Goal: Task Accomplishment & Management: Manage account settings

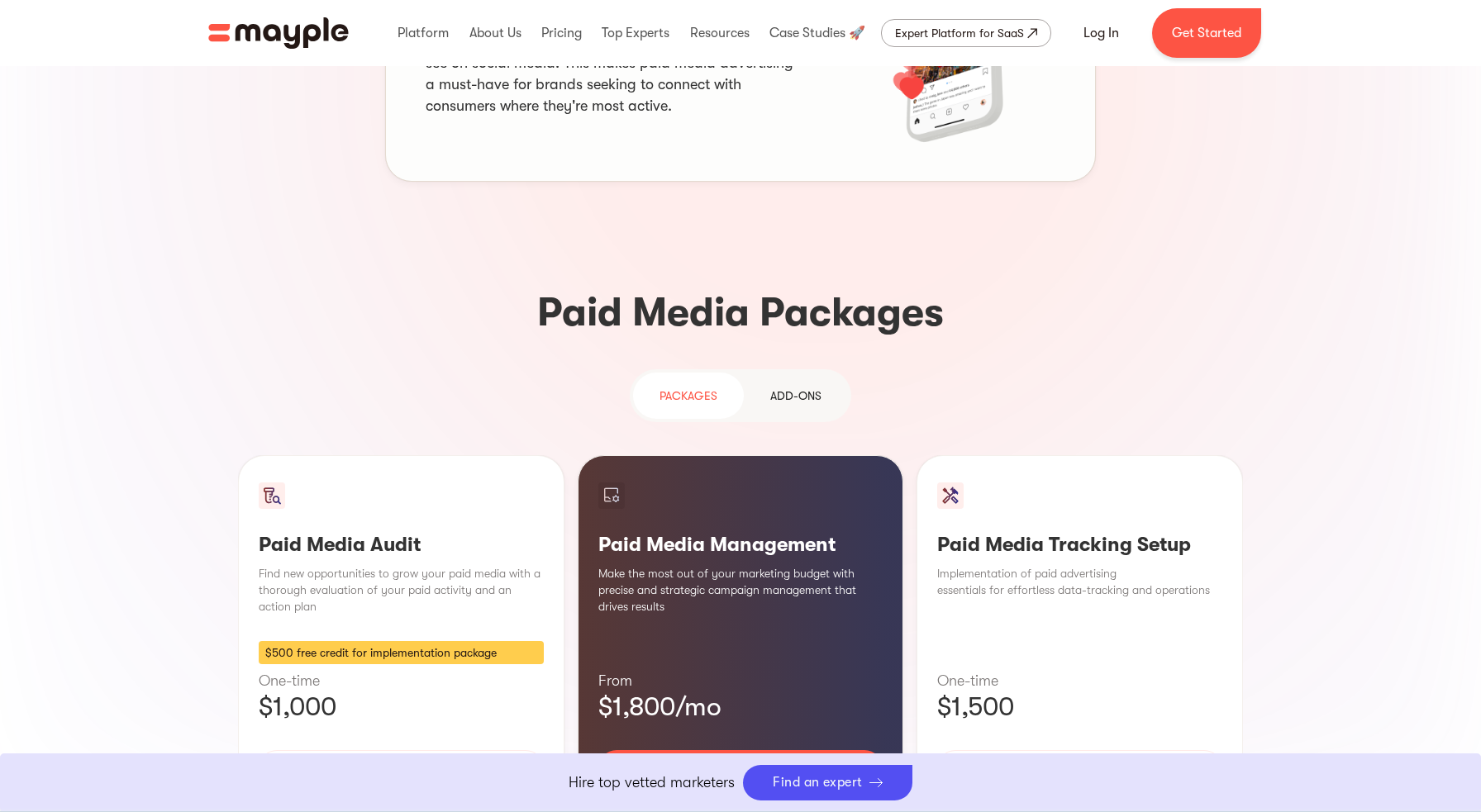
scroll to position [1335, 0]
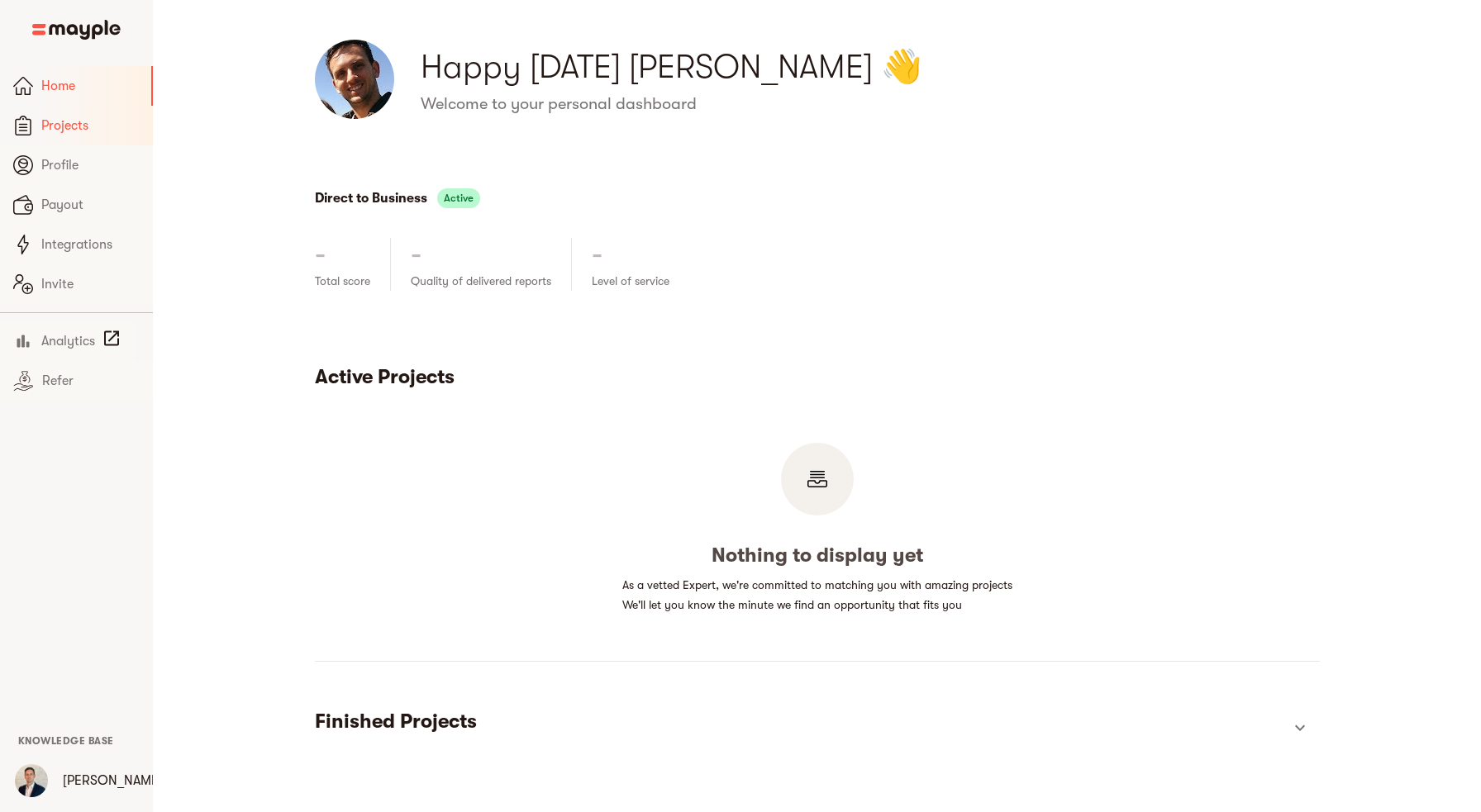
click at [82, 127] on span "Projects" at bounding box center [90, 125] width 98 height 20
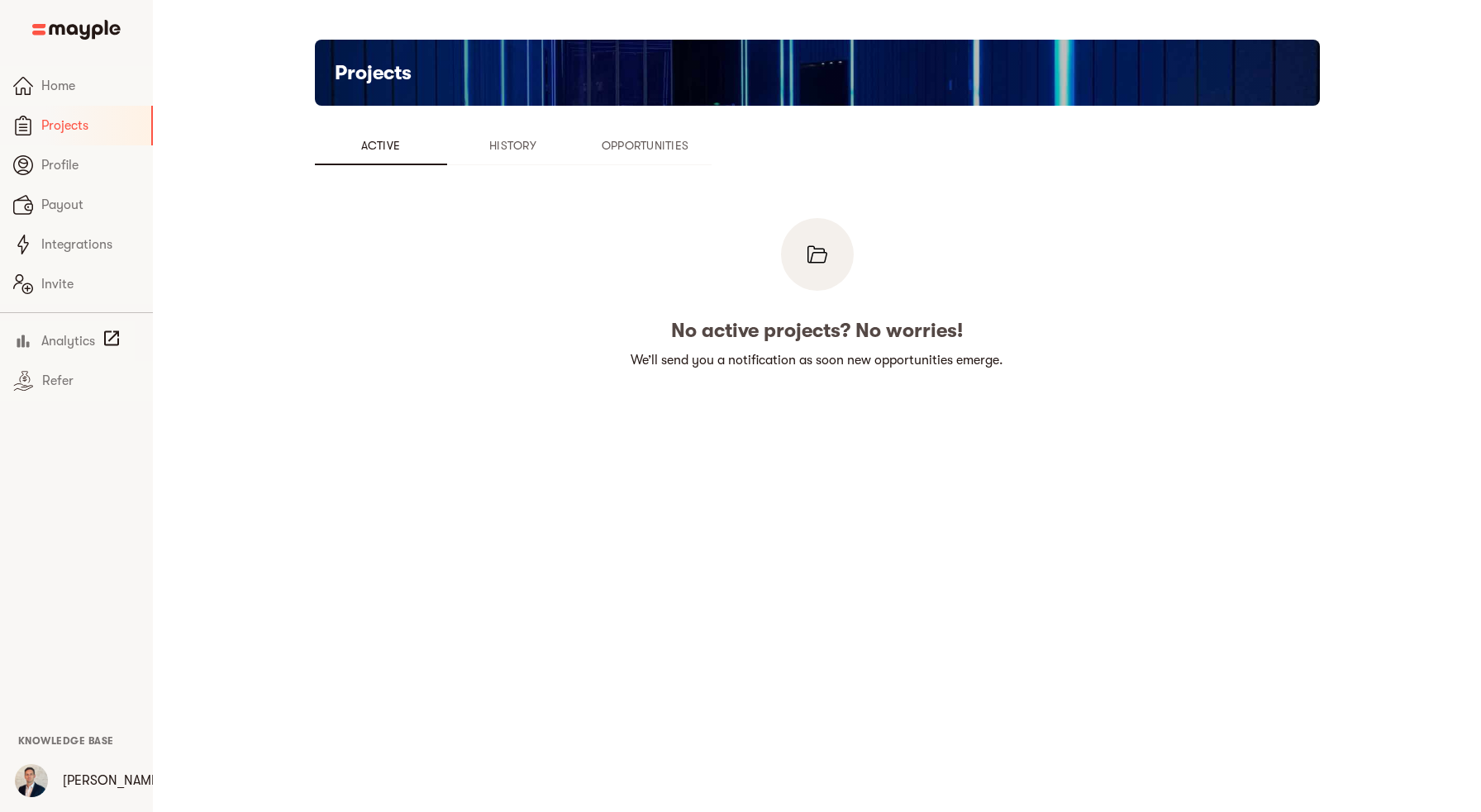
click at [524, 155] on button "History" at bounding box center [513, 146] width 132 height 39
click at [674, 144] on span "Opportunities" at bounding box center [645, 146] width 113 height 20
click at [52, 164] on span "Profile" at bounding box center [90, 165] width 98 height 20
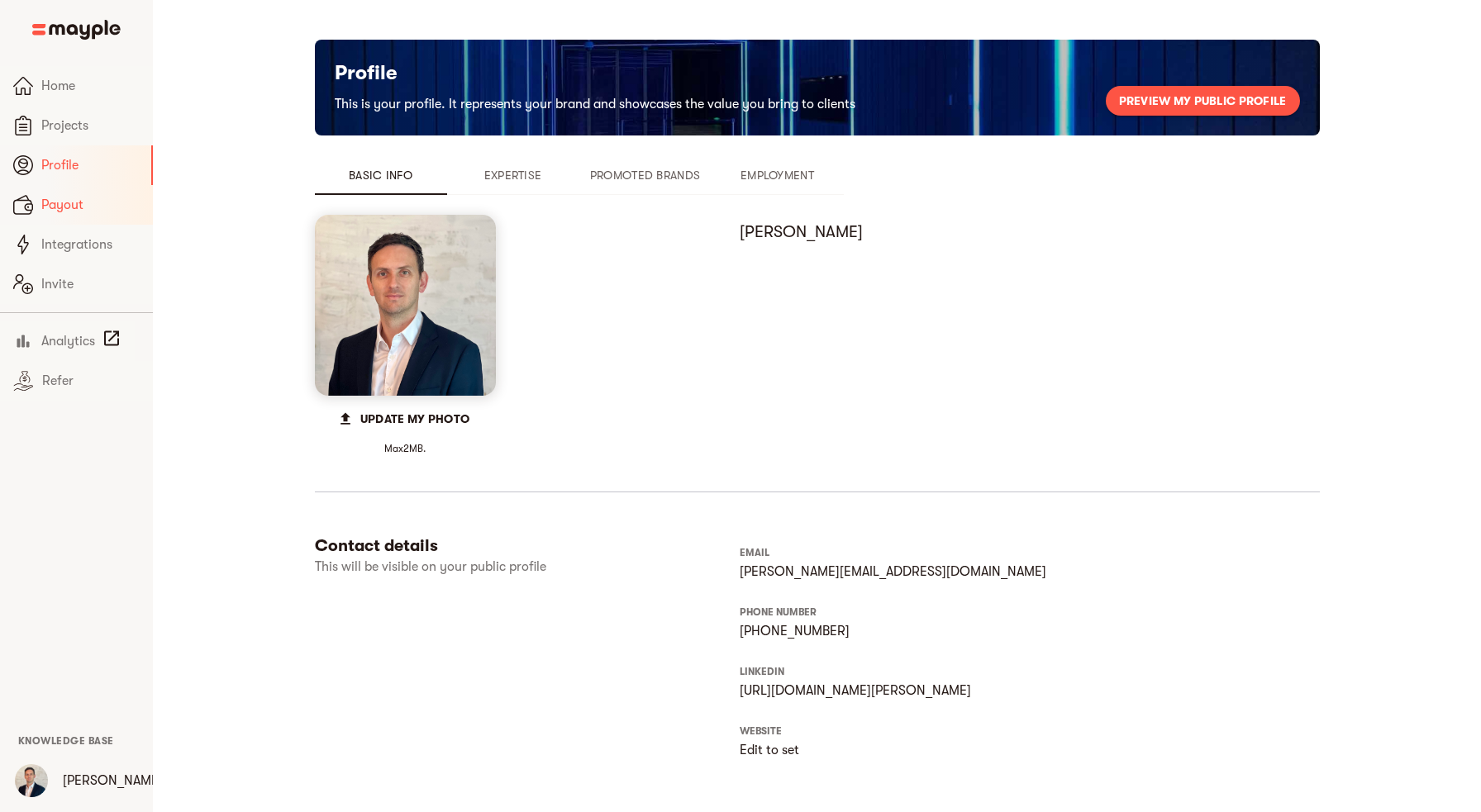
click at [81, 202] on span "Payout" at bounding box center [90, 205] width 98 height 20
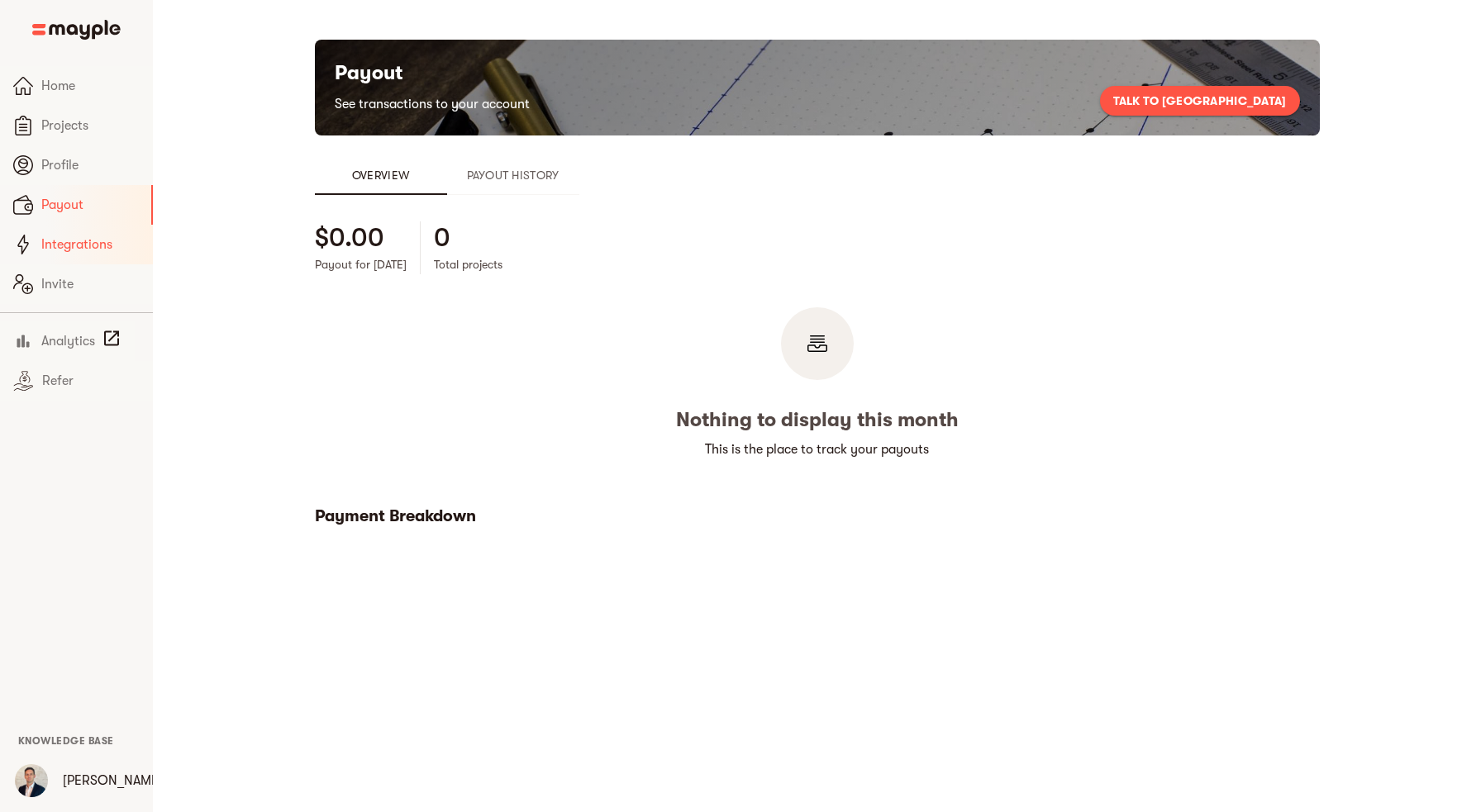
click at [77, 247] on span "Integrations" at bounding box center [90, 245] width 98 height 20
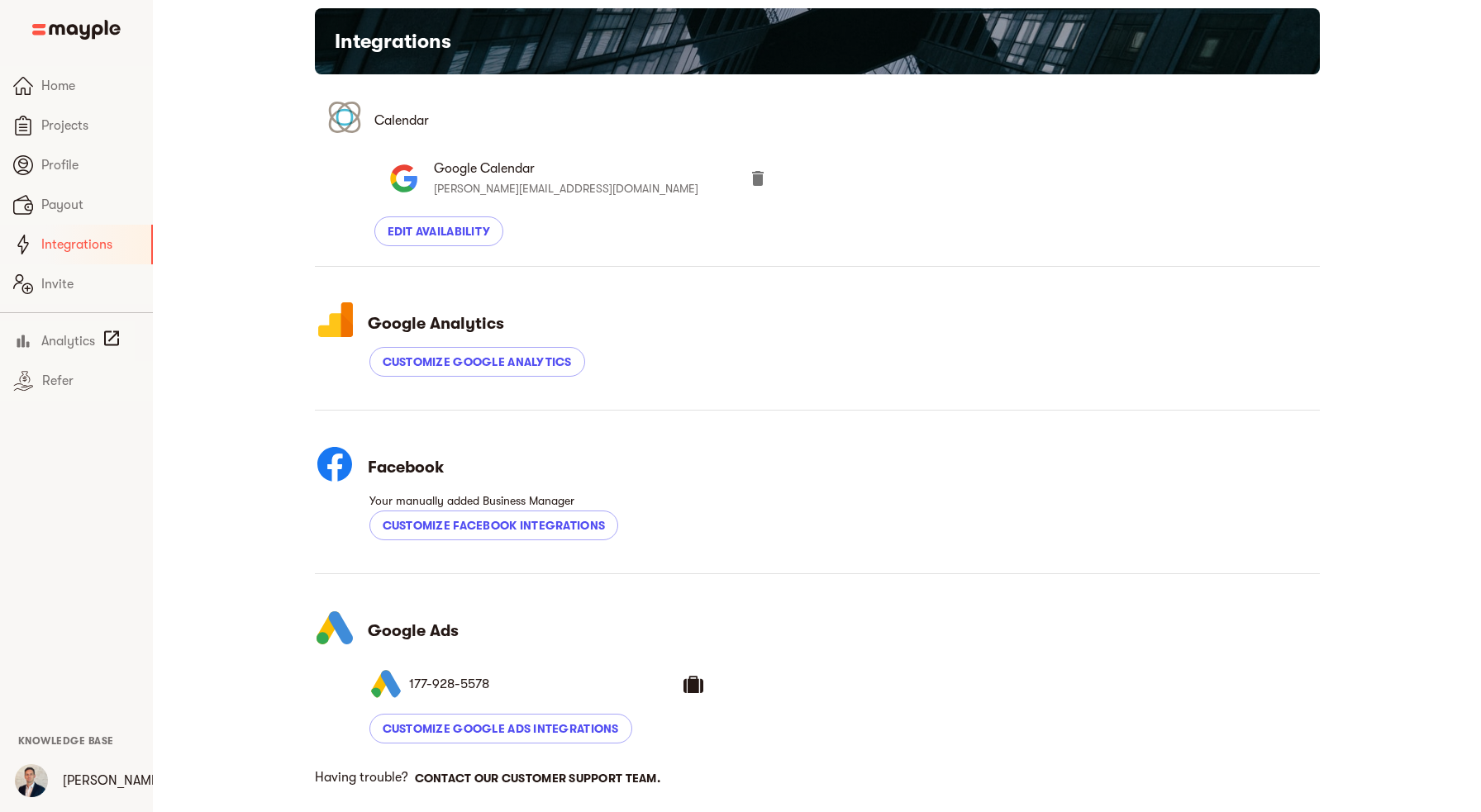
scroll to position [60, 0]
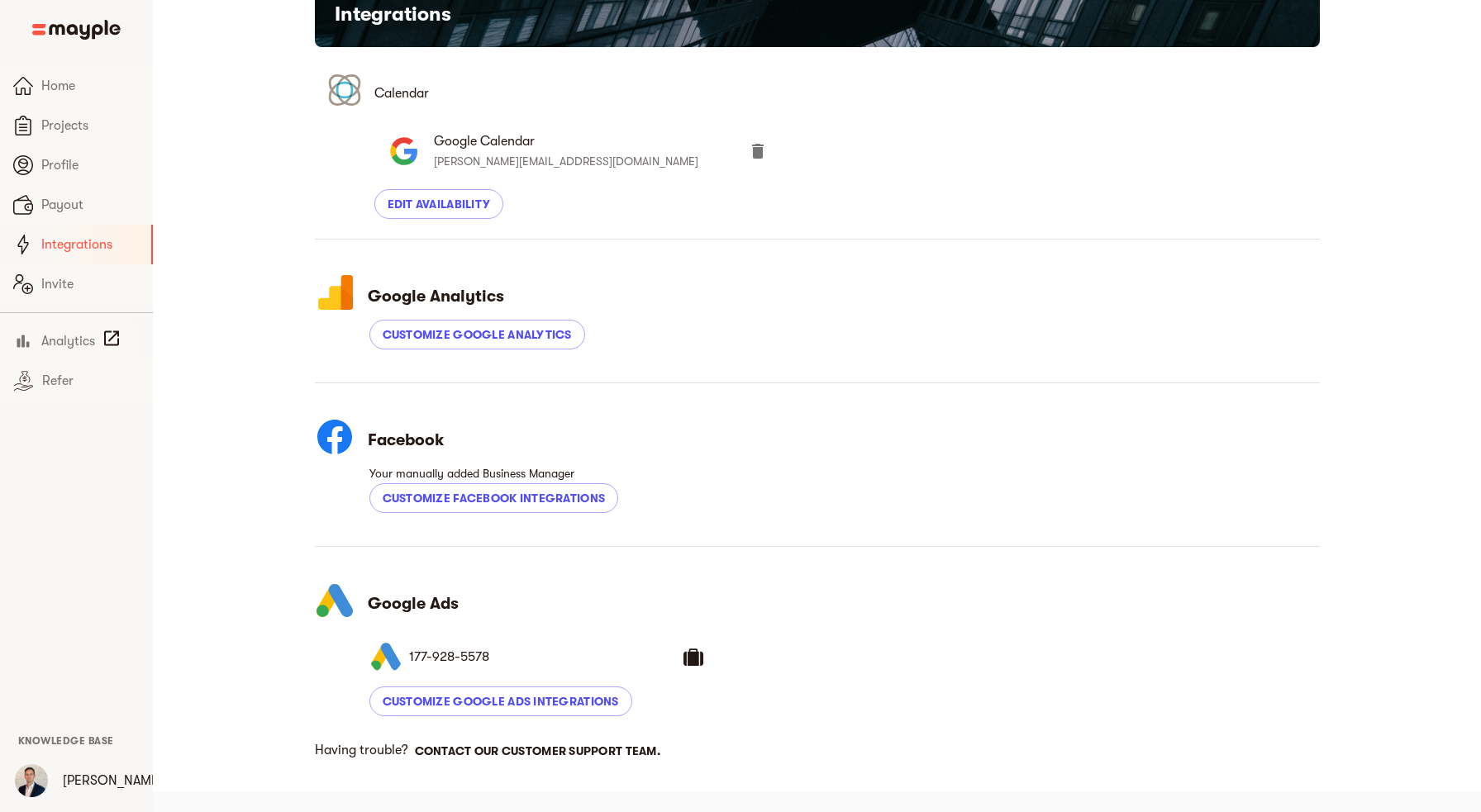
click at [693, 661] on icon at bounding box center [694, 657] width 20 height 20
click at [457, 655] on span "1 7 7 - 9 2 8 - 5 5 7 8" at bounding box center [546, 657] width 274 height 20
click at [69, 166] on span "Profile" at bounding box center [90, 165] width 98 height 20
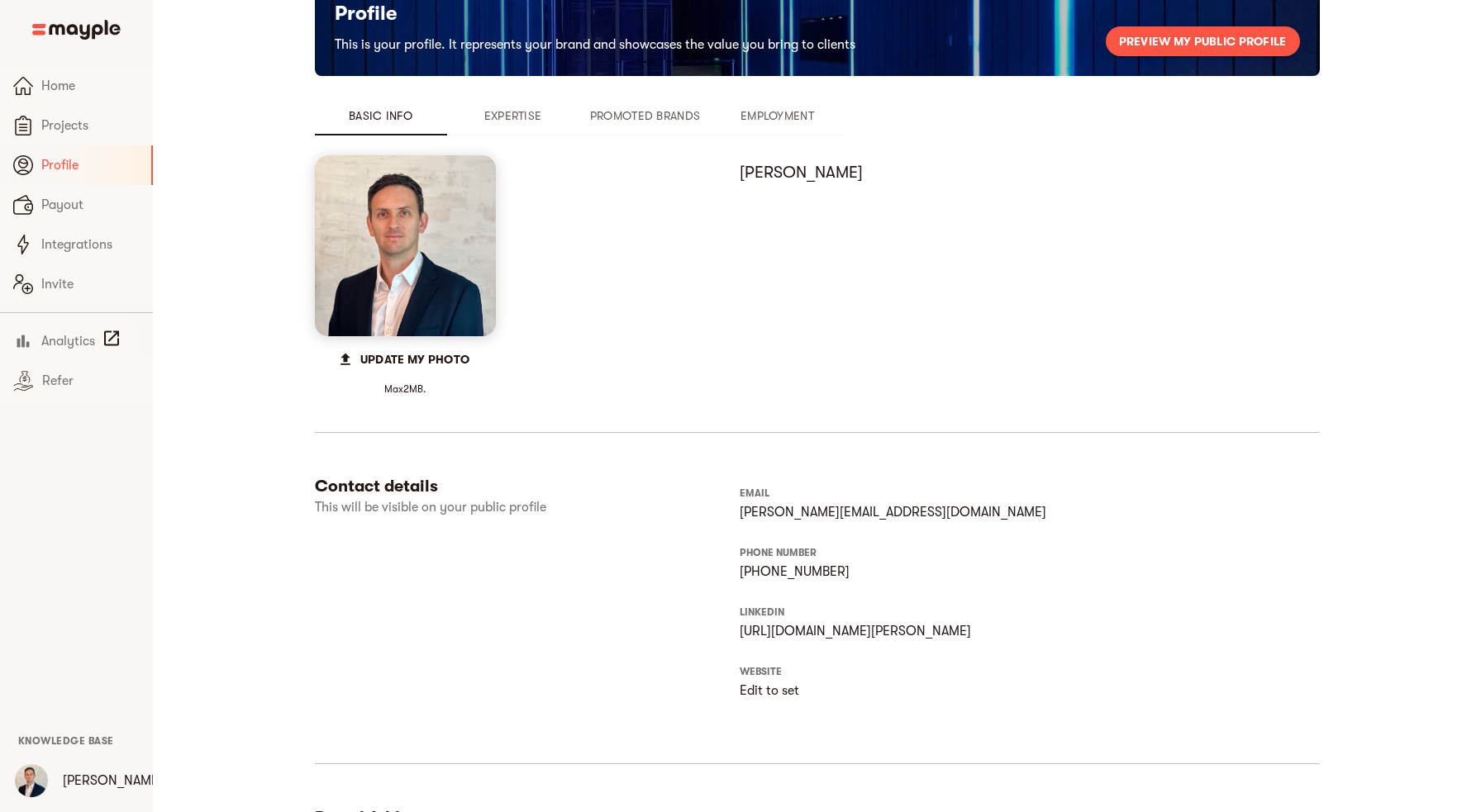
click at [518, 109] on span "Expertise" at bounding box center [513, 115] width 113 height 20
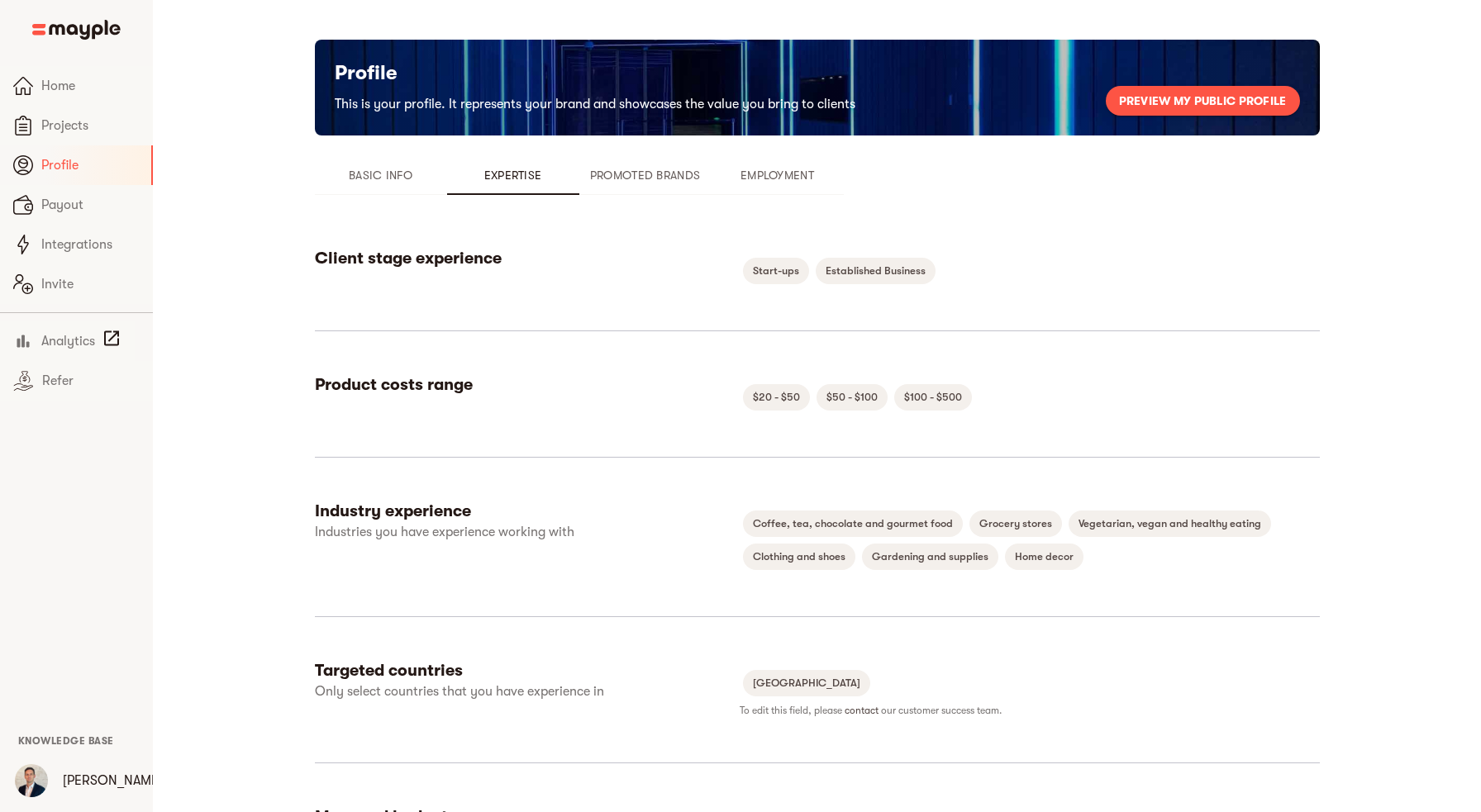
click at [646, 166] on span "Promoted Brands" at bounding box center [645, 175] width 113 height 20
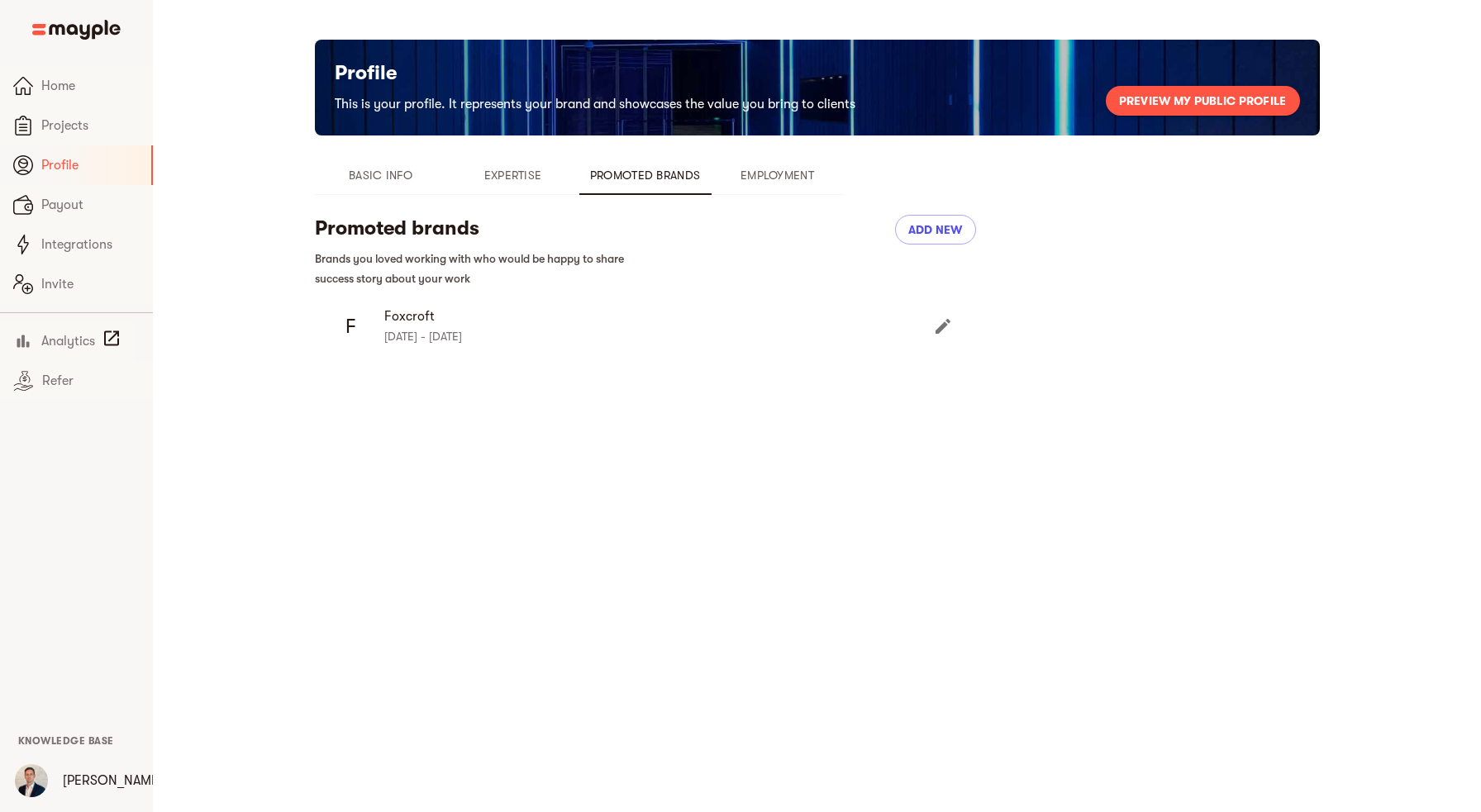
click at [771, 178] on span "Employment" at bounding box center [778, 175] width 113 height 20
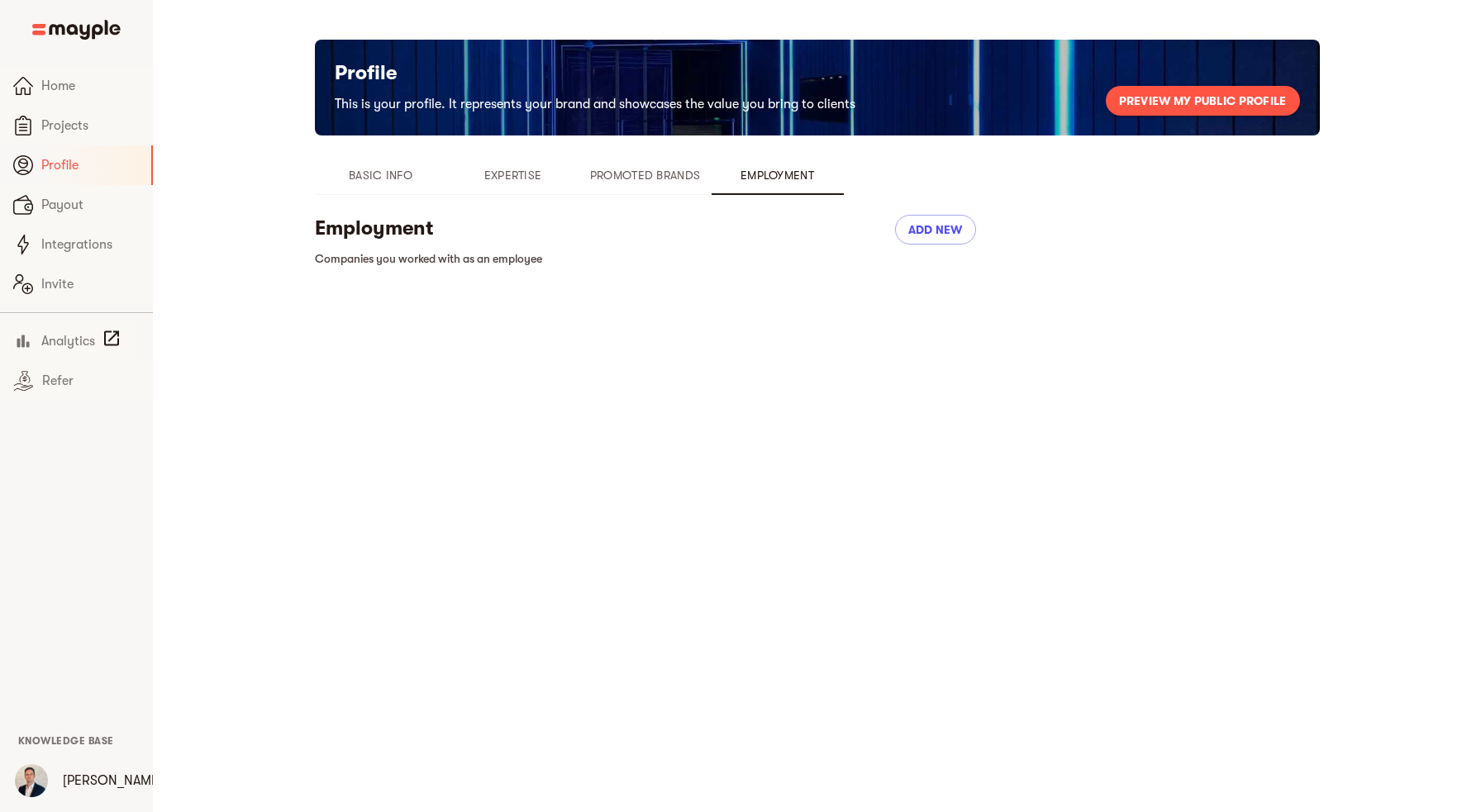
click at [666, 178] on span "Promoted Brands" at bounding box center [645, 175] width 113 height 20
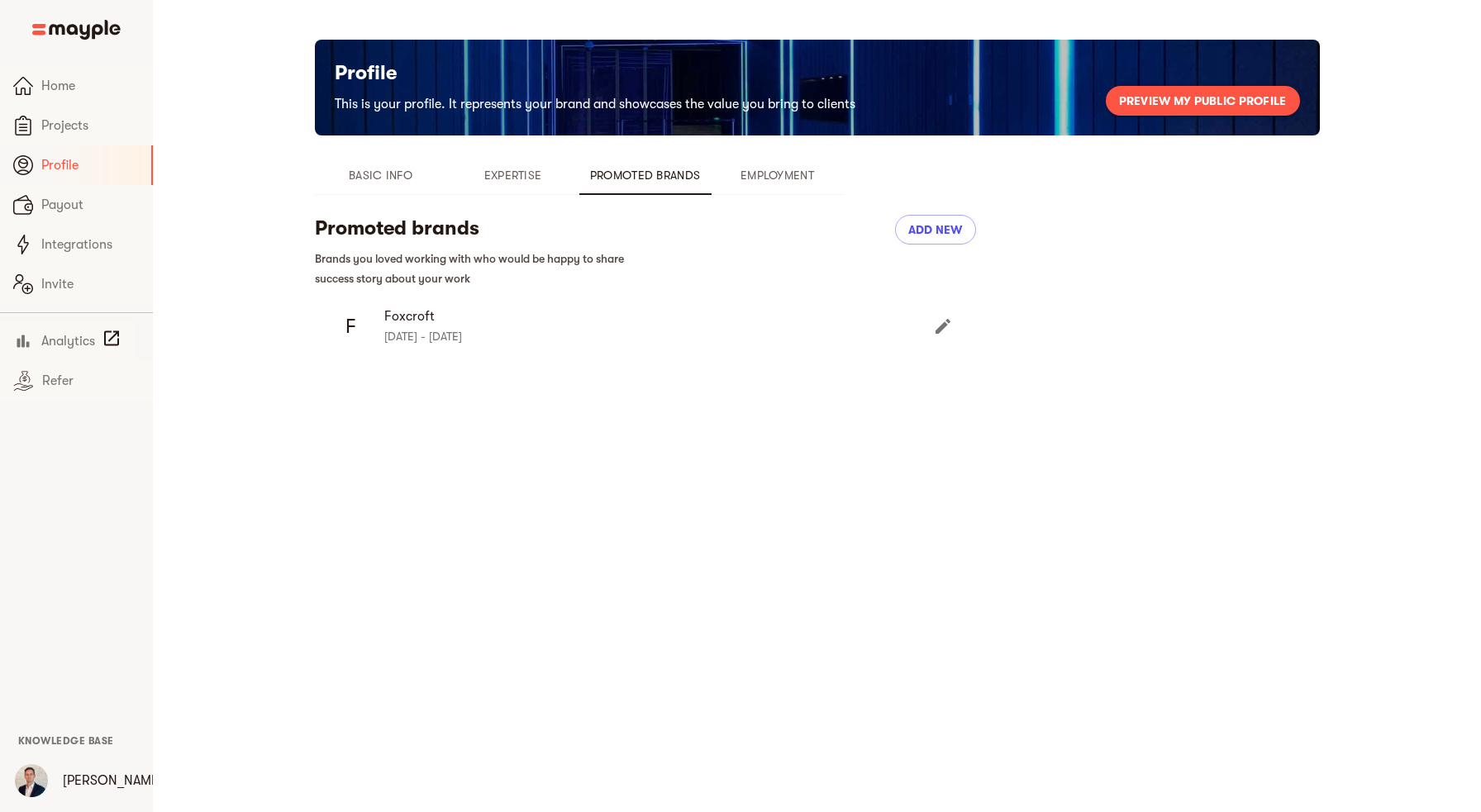
click at [518, 167] on span "Expertise" at bounding box center [513, 175] width 113 height 20
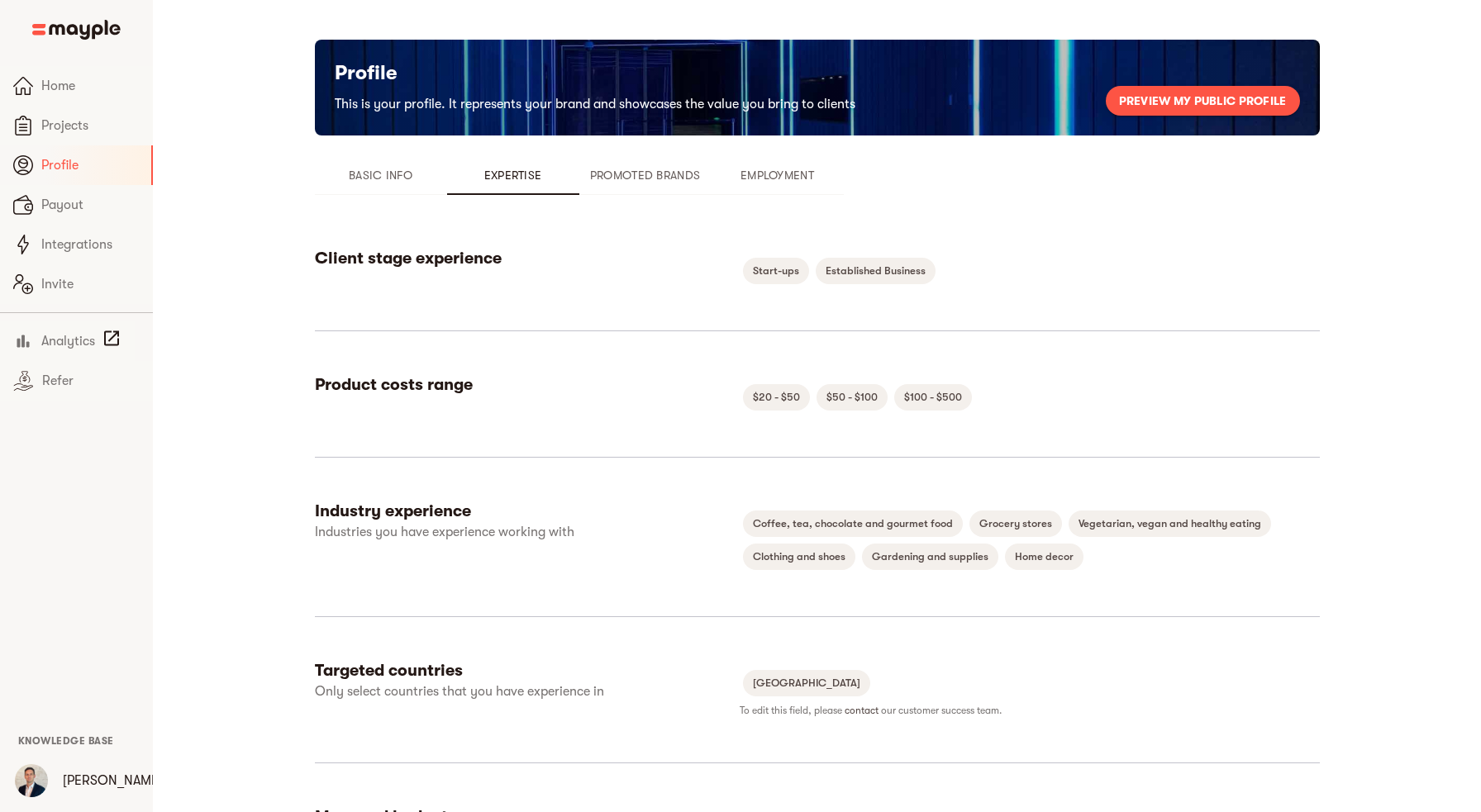
click at [391, 180] on span "Basic Info" at bounding box center [381, 175] width 113 height 20
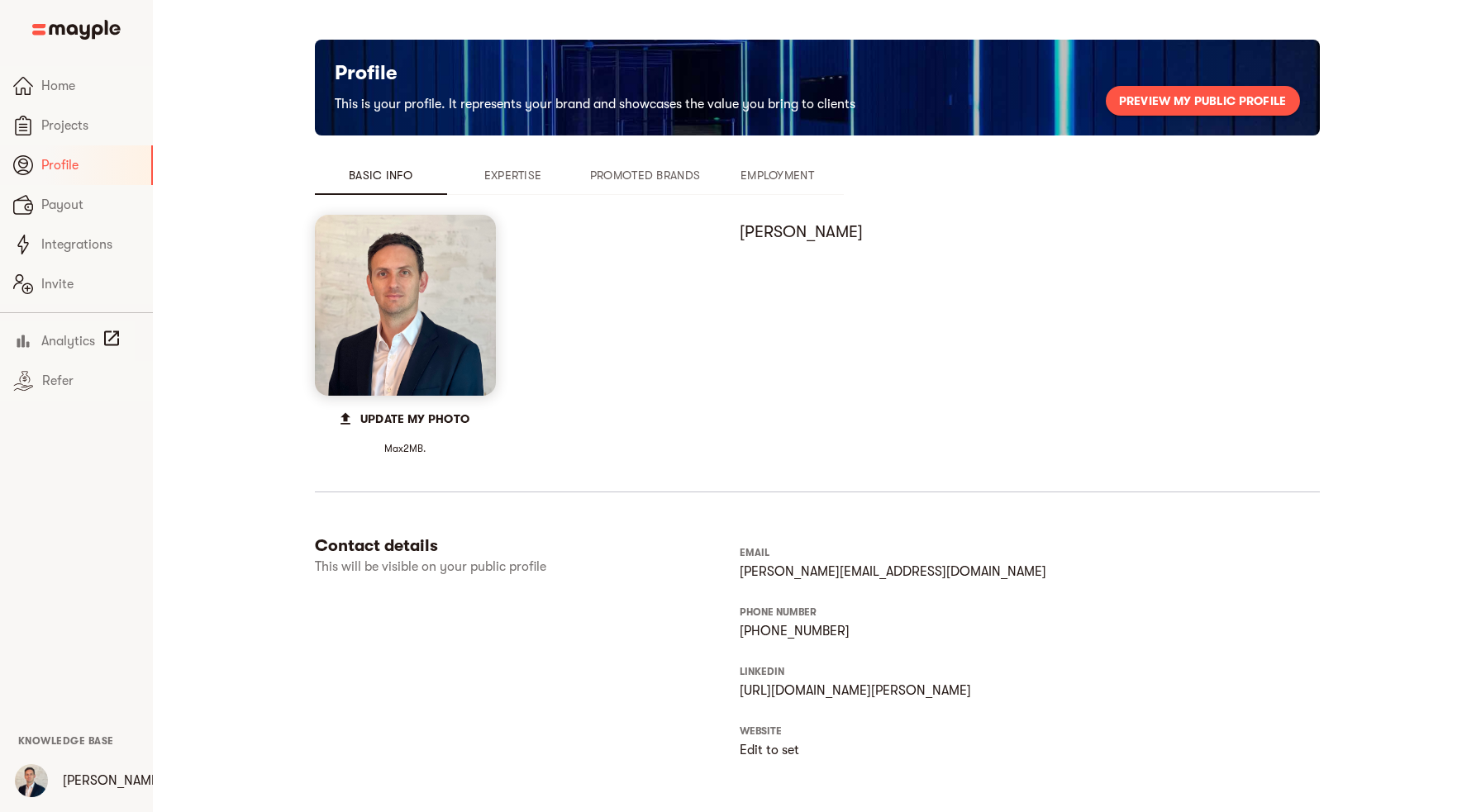
click at [513, 174] on span "Expertise" at bounding box center [513, 175] width 113 height 20
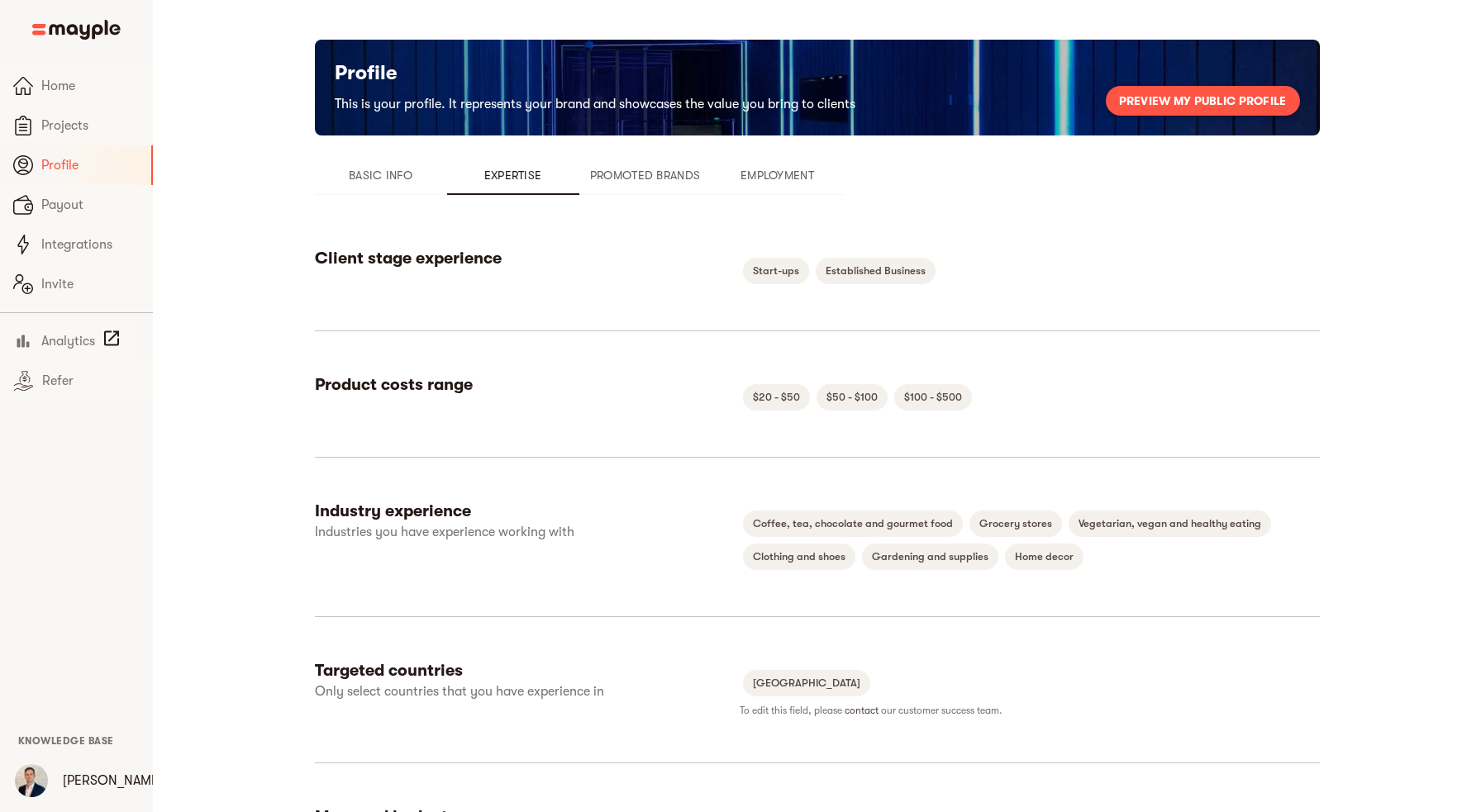
click at [641, 174] on span "Promoted Brands" at bounding box center [645, 175] width 113 height 20
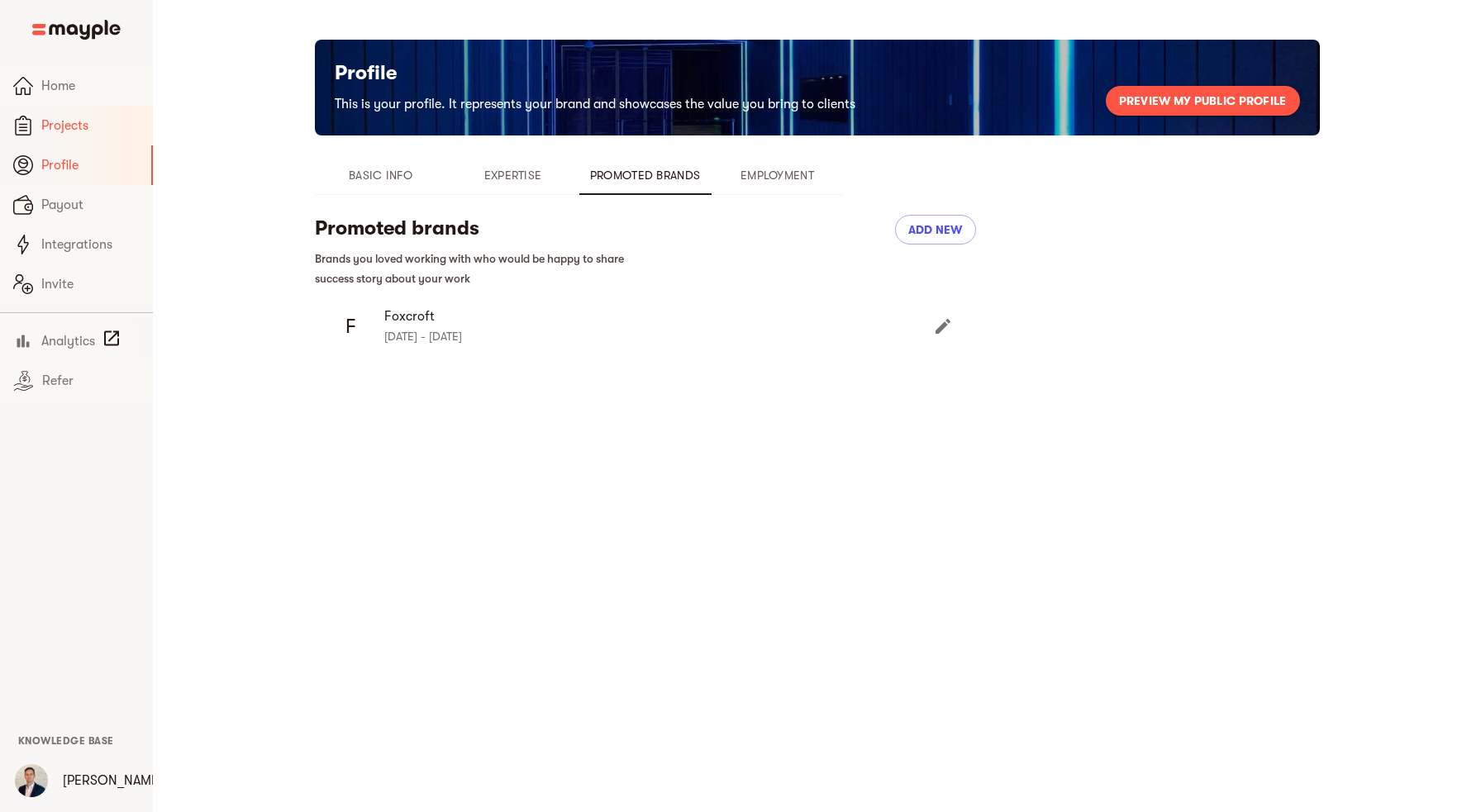
click at [97, 123] on span "Projects" at bounding box center [90, 125] width 98 height 20
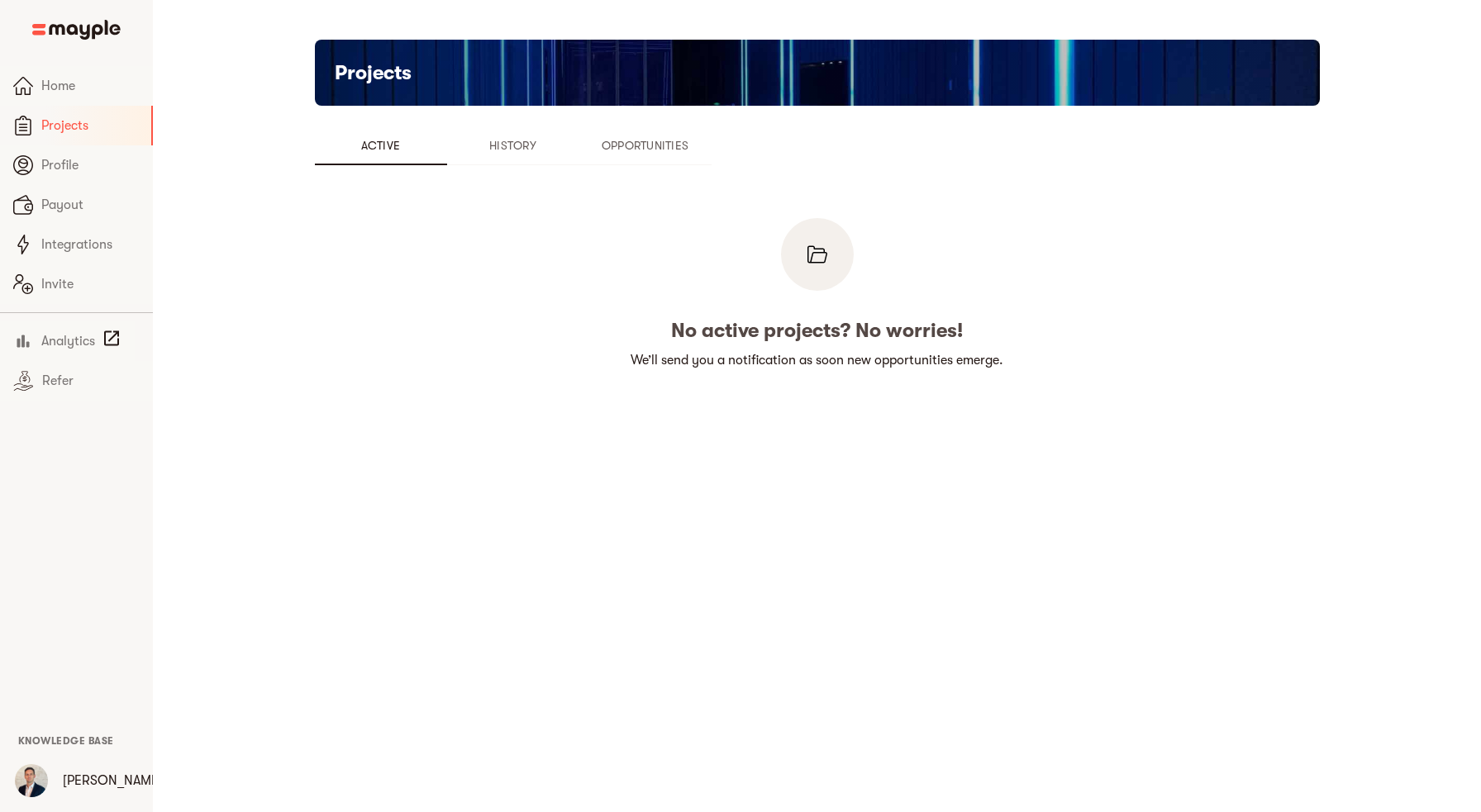
click at [484, 152] on span "History" at bounding box center [513, 146] width 113 height 20
click at [634, 150] on span "Opportunities" at bounding box center [645, 146] width 113 height 20
click at [501, 142] on span "History" at bounding box center [513, 146] width 113 height 20
click at [371, 151] on span "Active" at bounding box center [381, 146] width 113 height 20
click at [61, 88] on span "Home" at bounding box center [90, 86] width 98 height 20
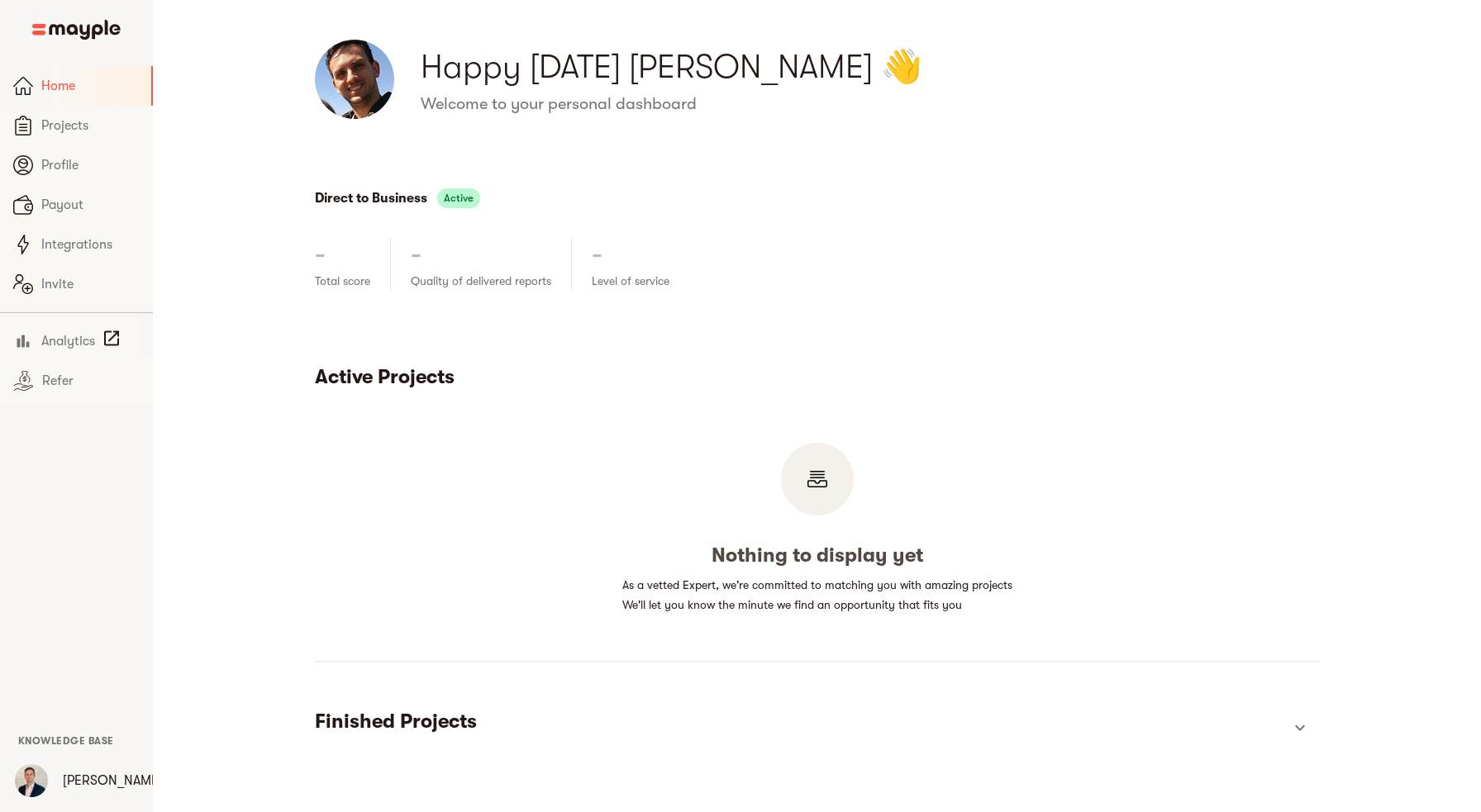
scroll to position [28, 0]
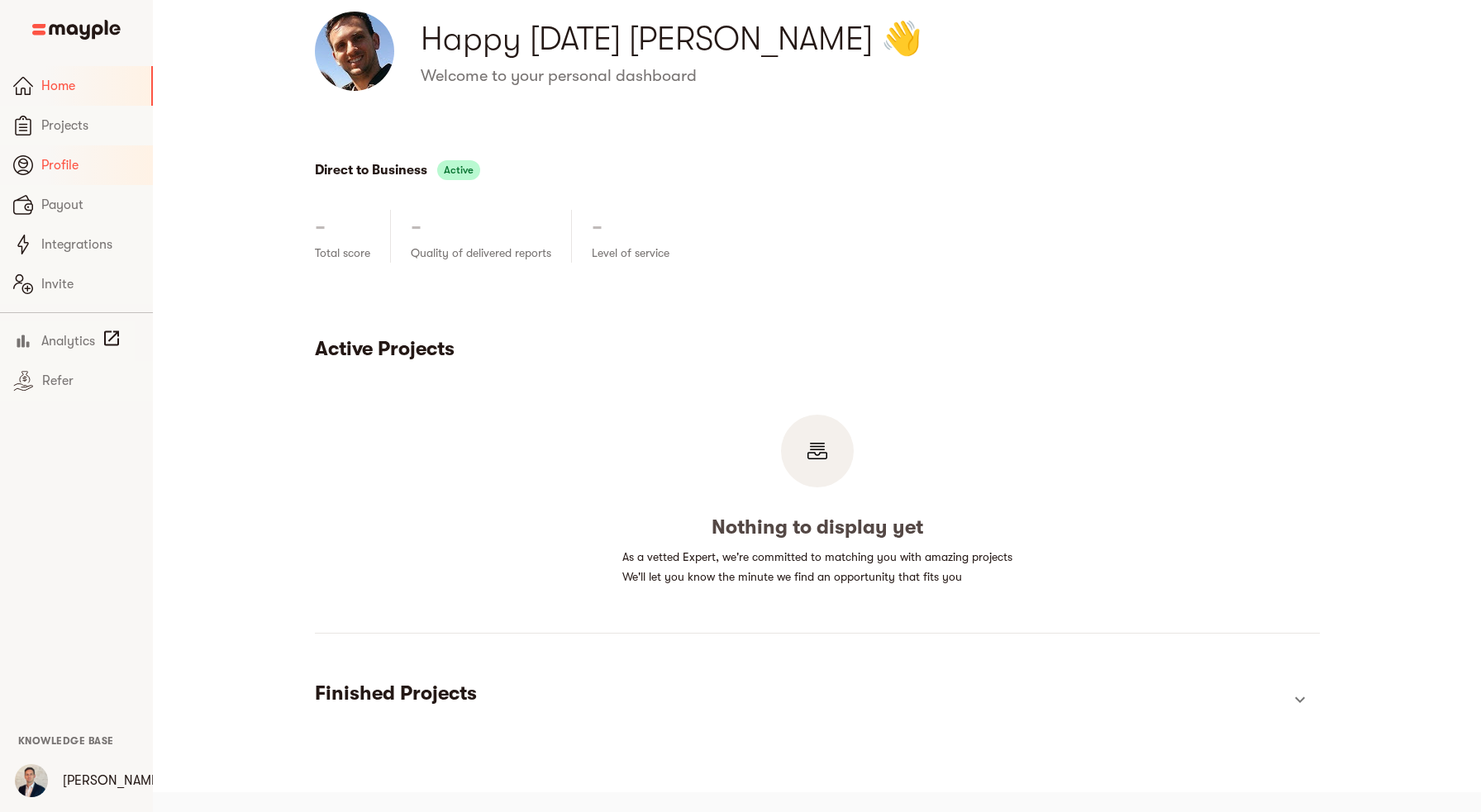
click at [72, 167] on span "Profile" at bounding box center [90, 165] width 98 height 20
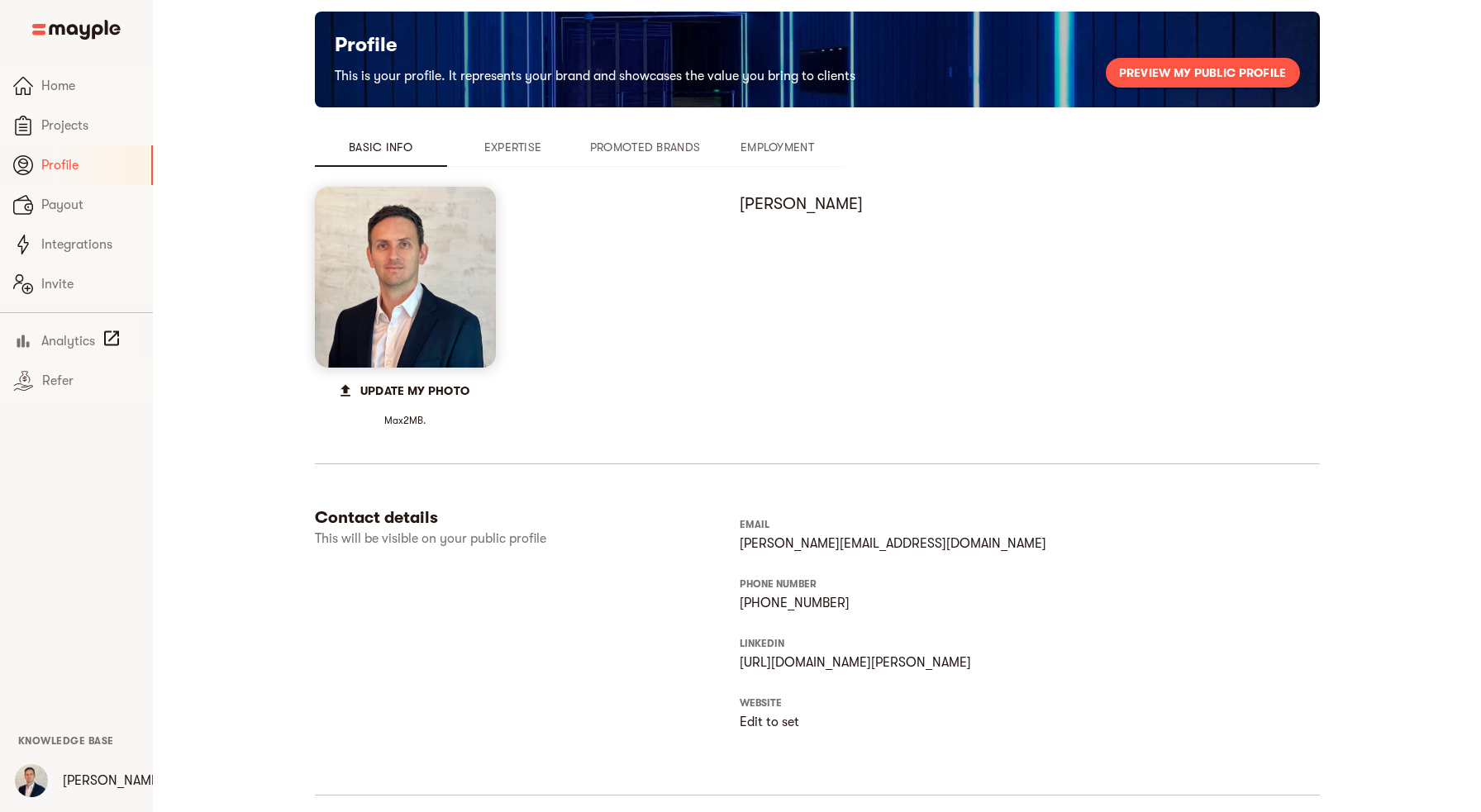
click at [1203, 77] on span "Preview my public profile" at bounding box center [1203, 72] width 168 height 20
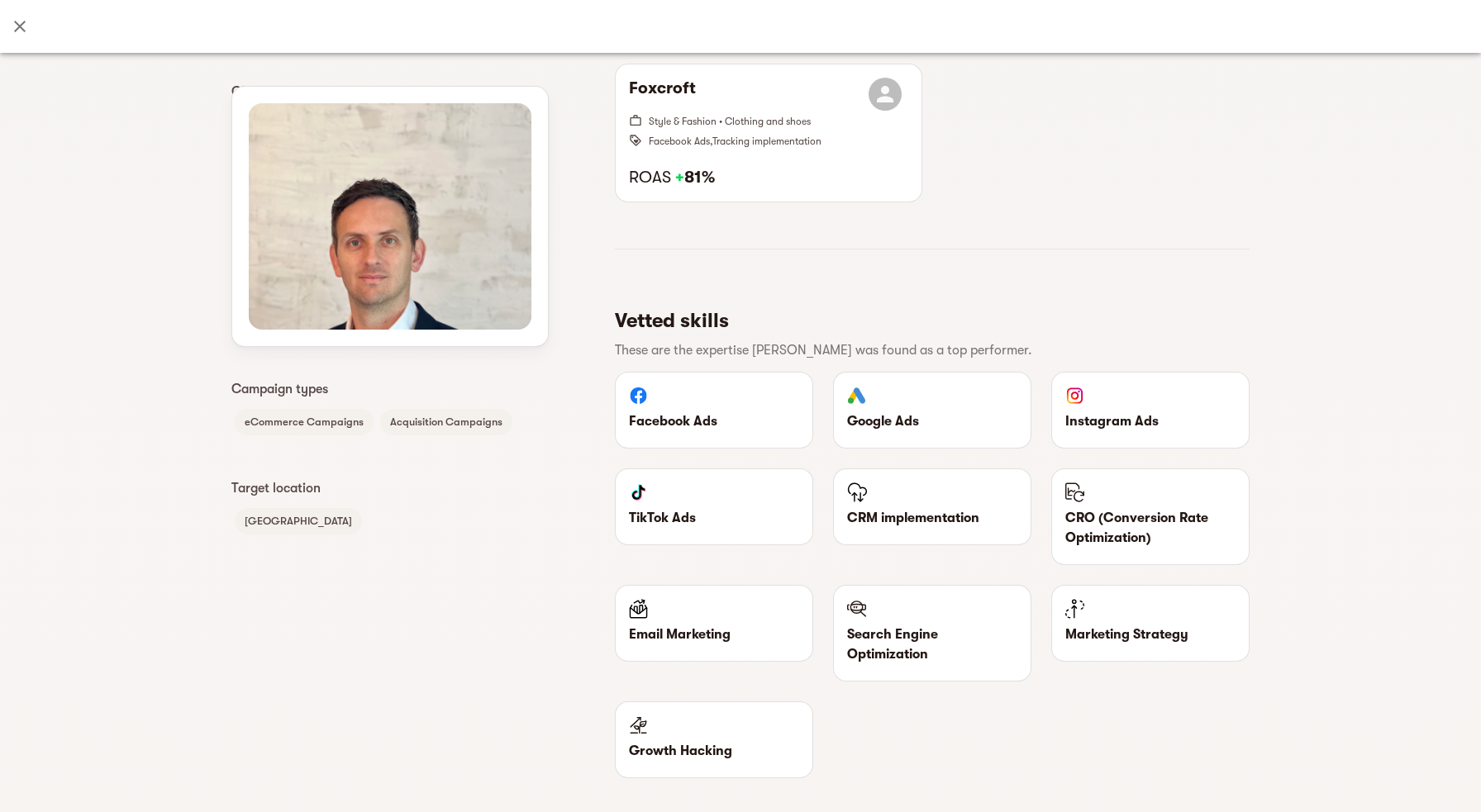
scroll to position [734, 0]
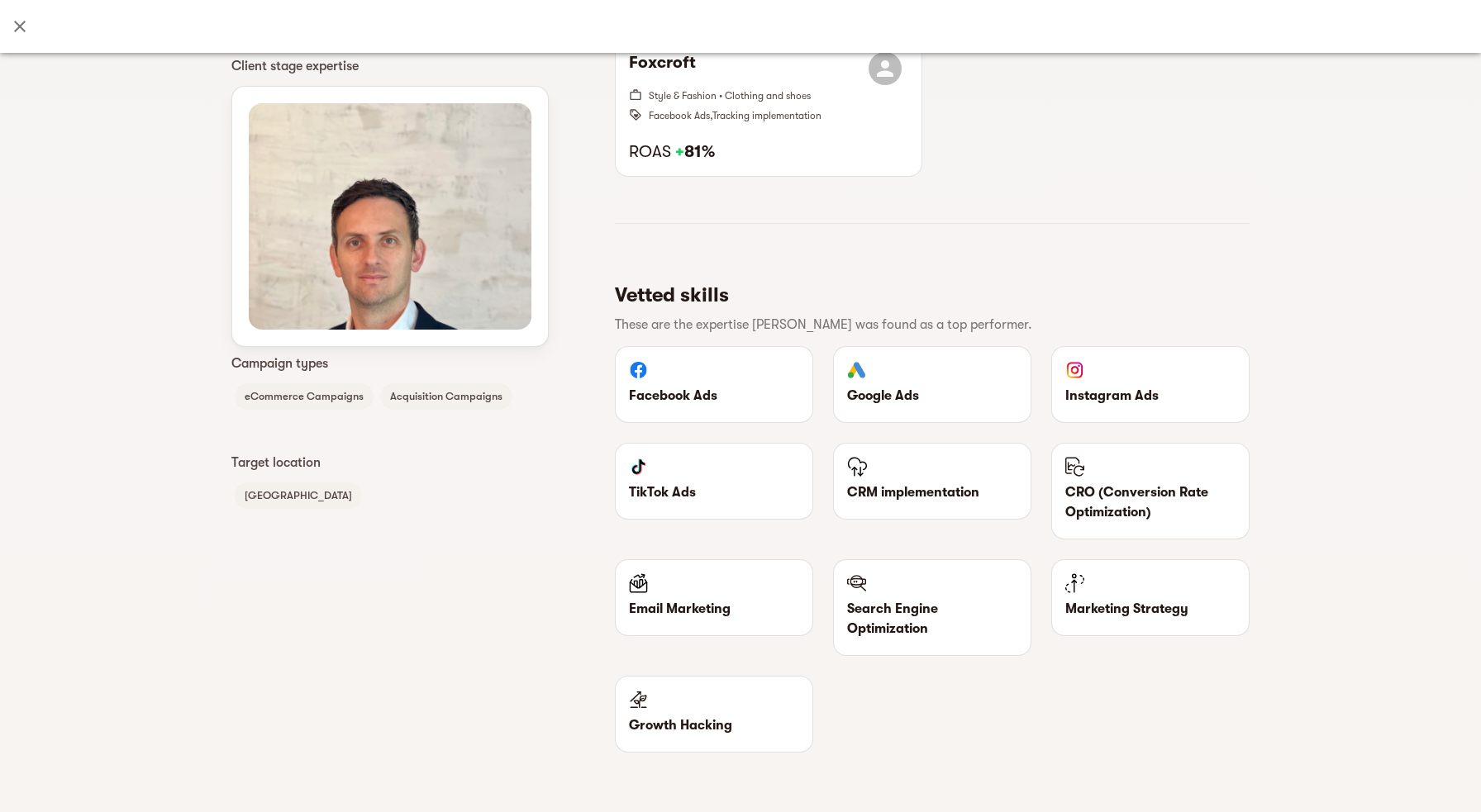
click at [767, 494] on p "TikTok Ads" at bounding box center [714, 492] width 171 height 20
click at [743, 611] on p "Email Marketing" at bounding box center [714, 609] width 171 height 20
click at [897, 611] on p "Search Engine Optimization" at bounding box center [932, 619] width 171 height 39
click at [731, 731] on p "Growth Hacking" at bounding box center [714, 725] width 171 height 20
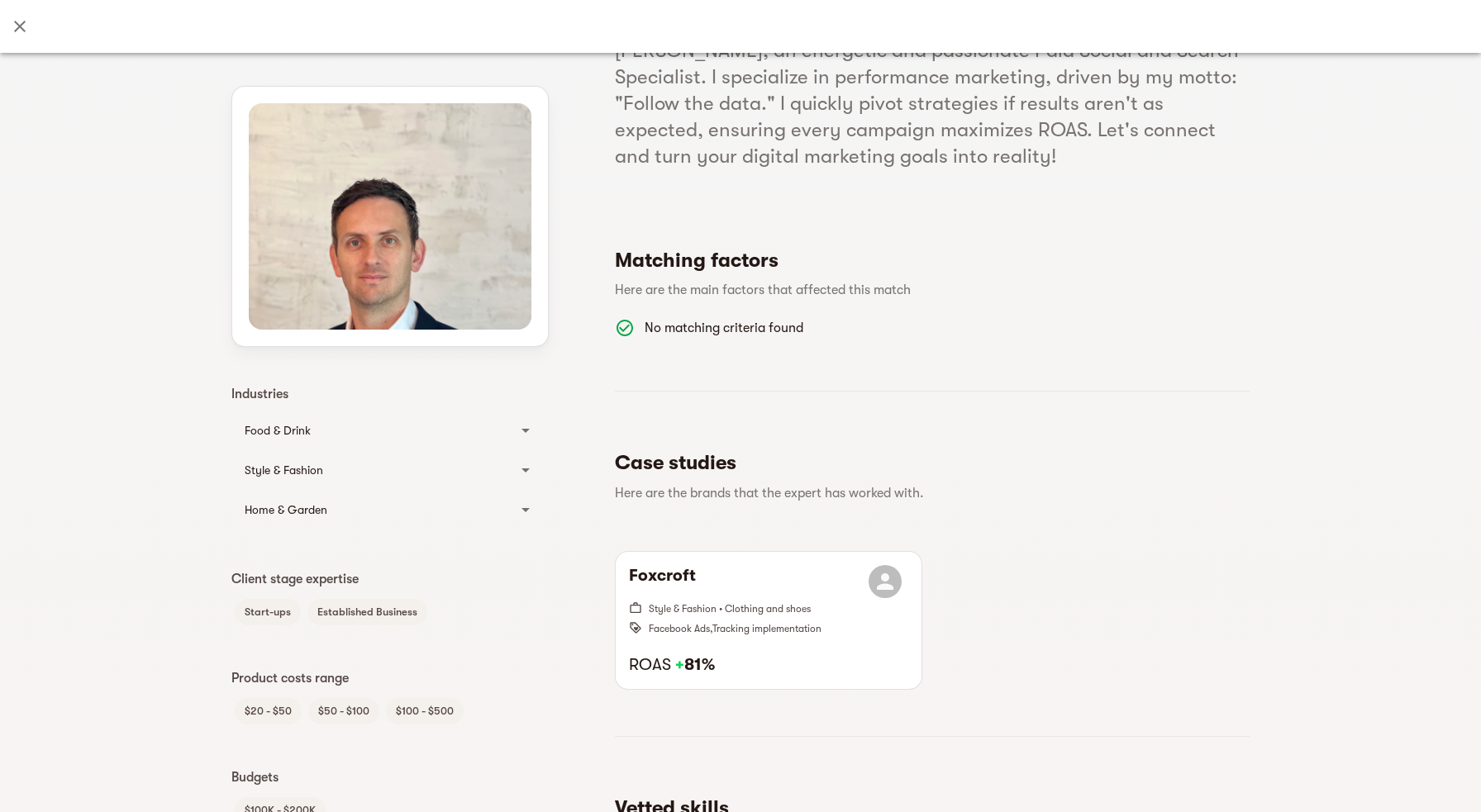
scroll to position [0, 0]
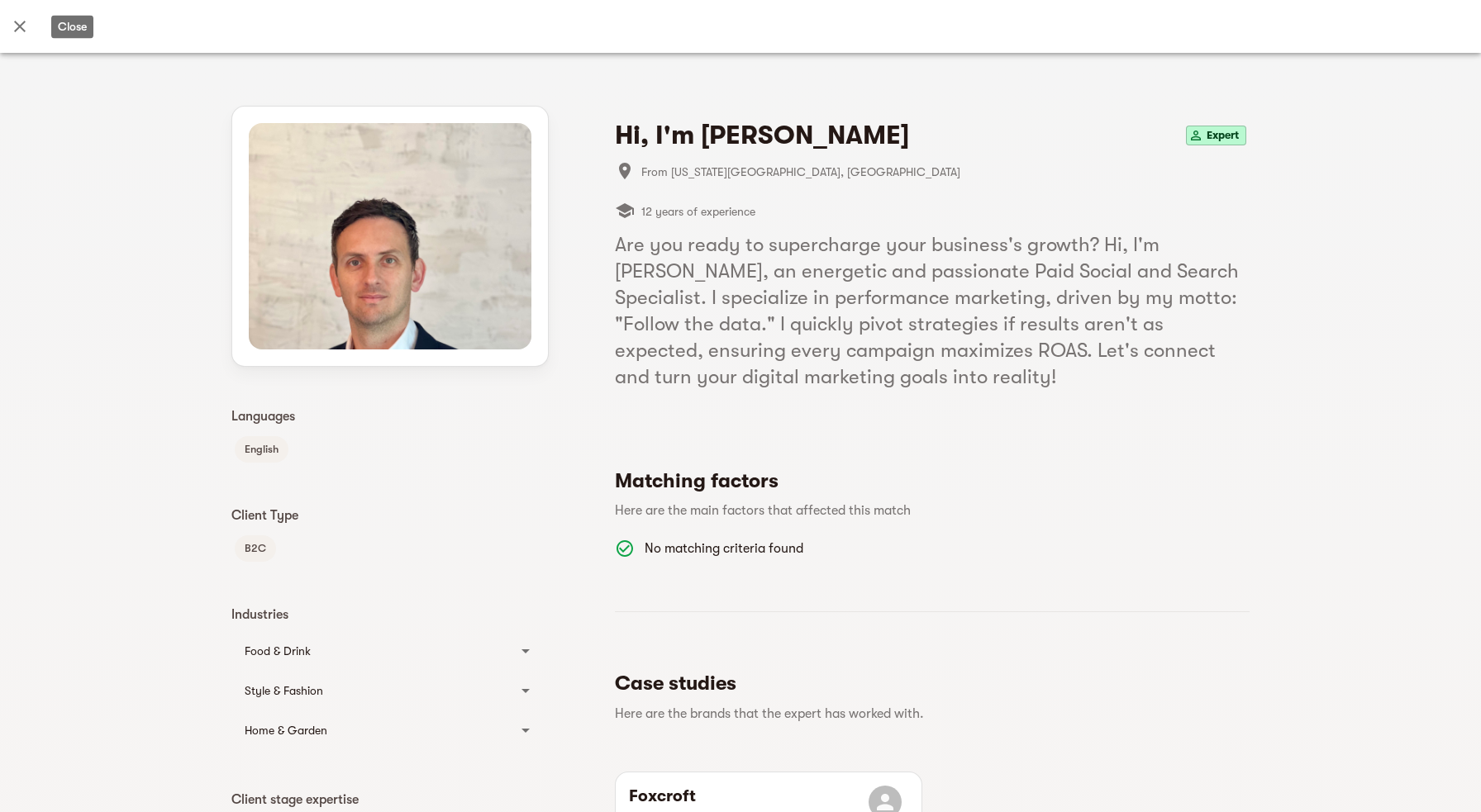
click at [18, 26] on icon "Close" at bounding box center [20, 26] width 12 height 12
